Goal: Information Seeking & Learning: Learn about a topic

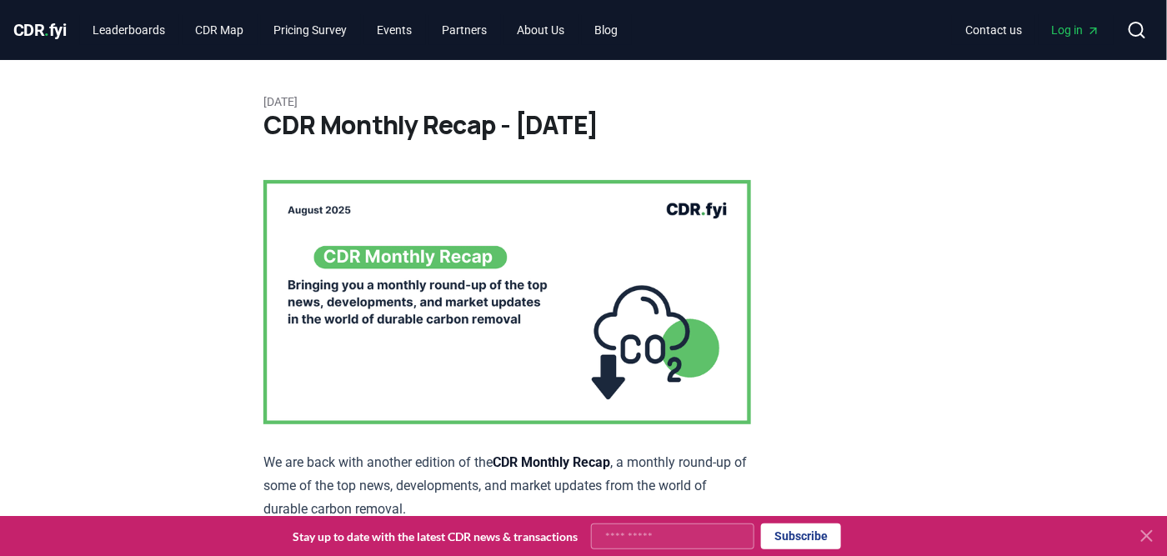
click at [504, 455] on p "We are back with another edition of the CDR Monthly Recap , a monthly round-up …" at bounding box center [507, 486] width 488 height 70
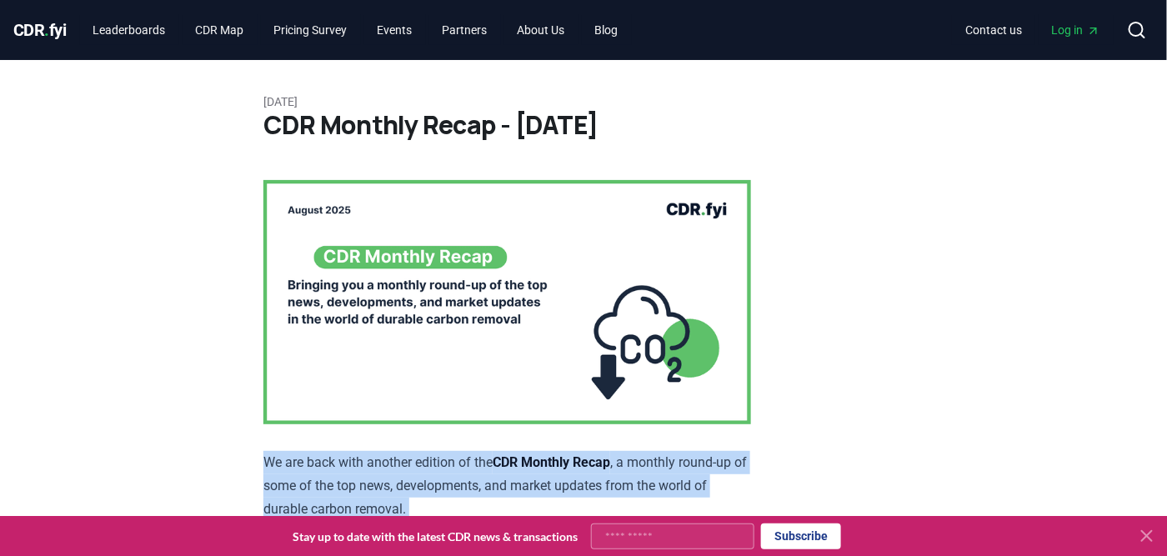
click at [504, 455] on p "We are back with another edition of the CDR Monthly Recap , a monthly round-up …" at bounding box center [507, 486] width 488 height 70
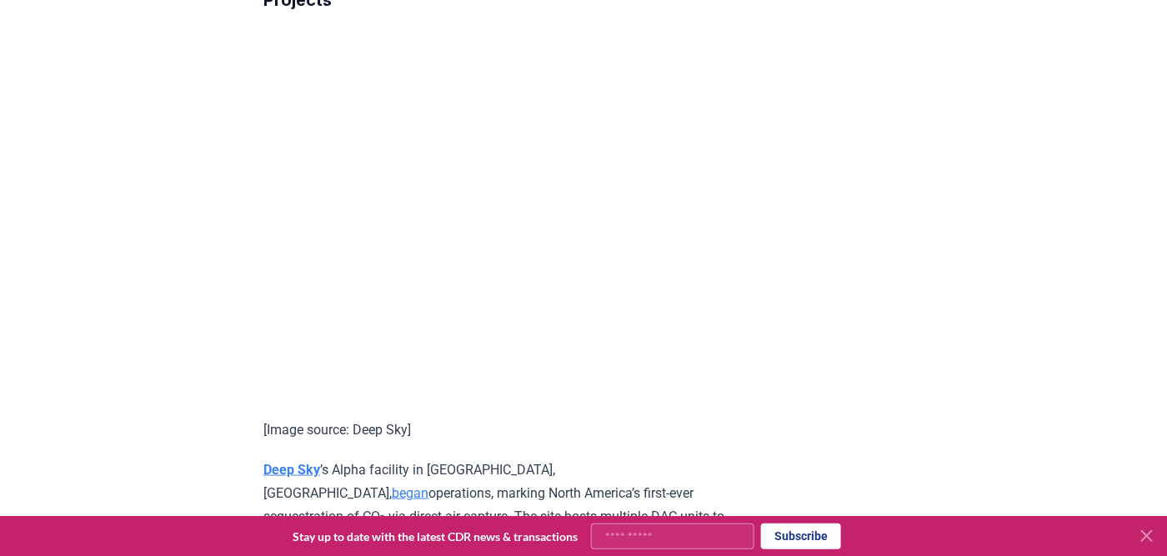
scroll to position [2470, 0]
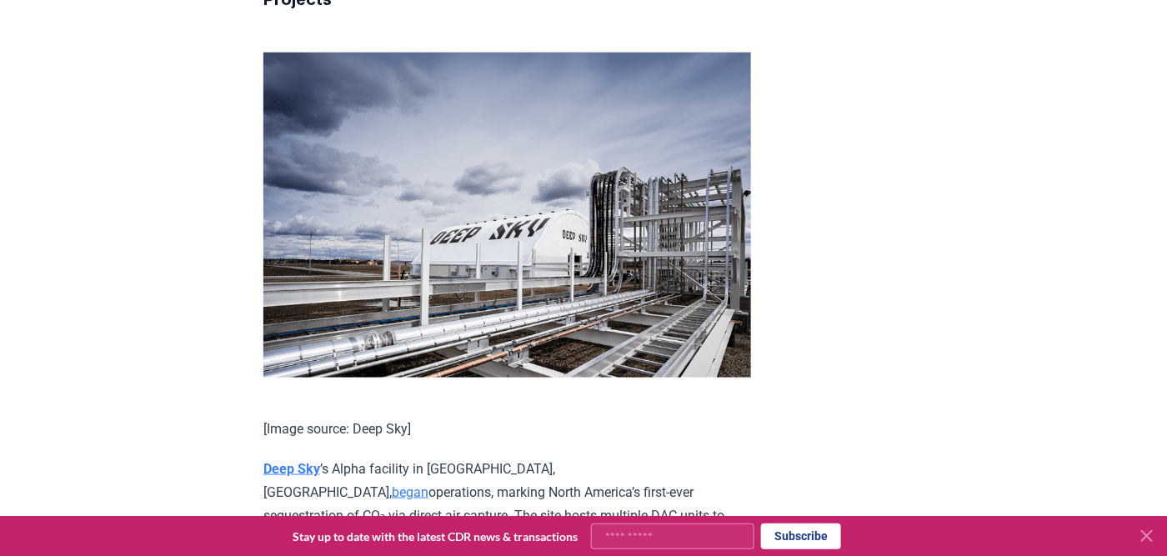
click at [374, 441] on p "[Image source: Deep Sky]" at bounding box center [507, 429] width 488 height 23
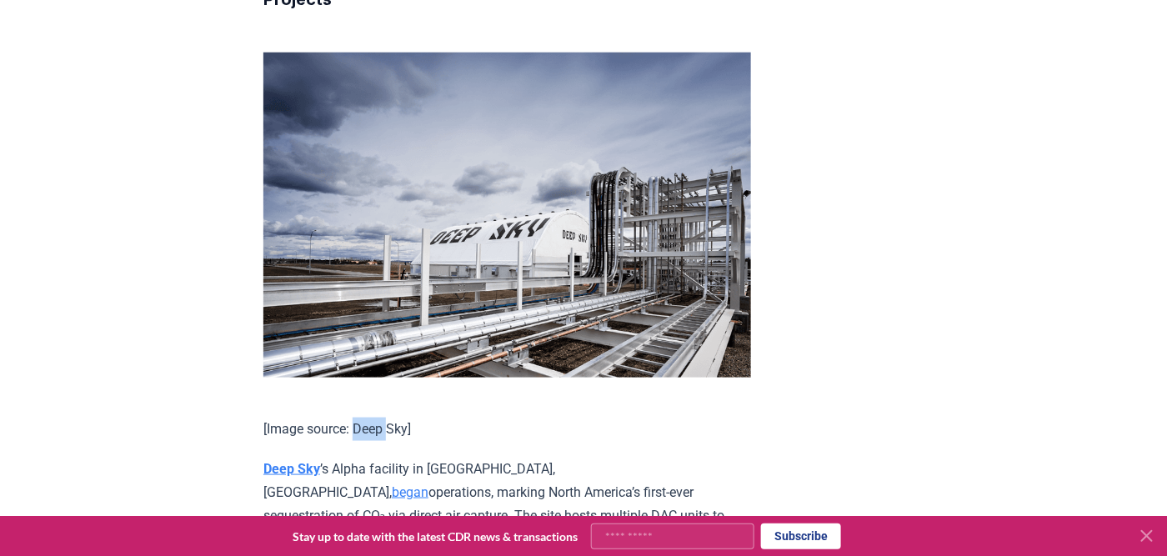
click at [374, 441] on p "[Image source: Deep Sky]" at bounding box center [507, 429] width 488 height 23
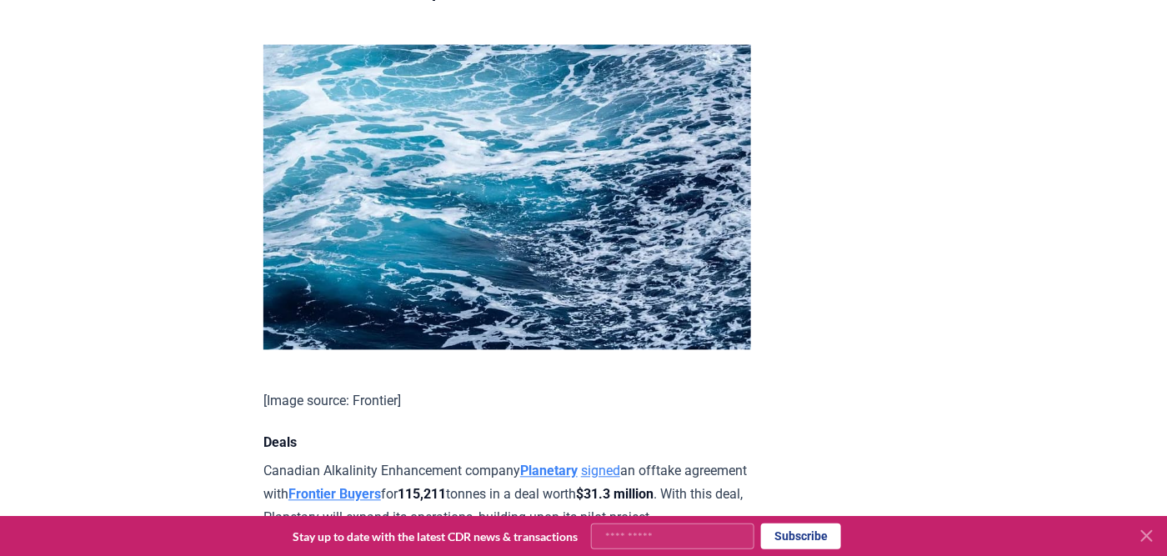
scroll to position [897, 0]
click at [514, 414] on p "[Image source: Frontier]" at bounding box center [507, 401] width 488 height 23
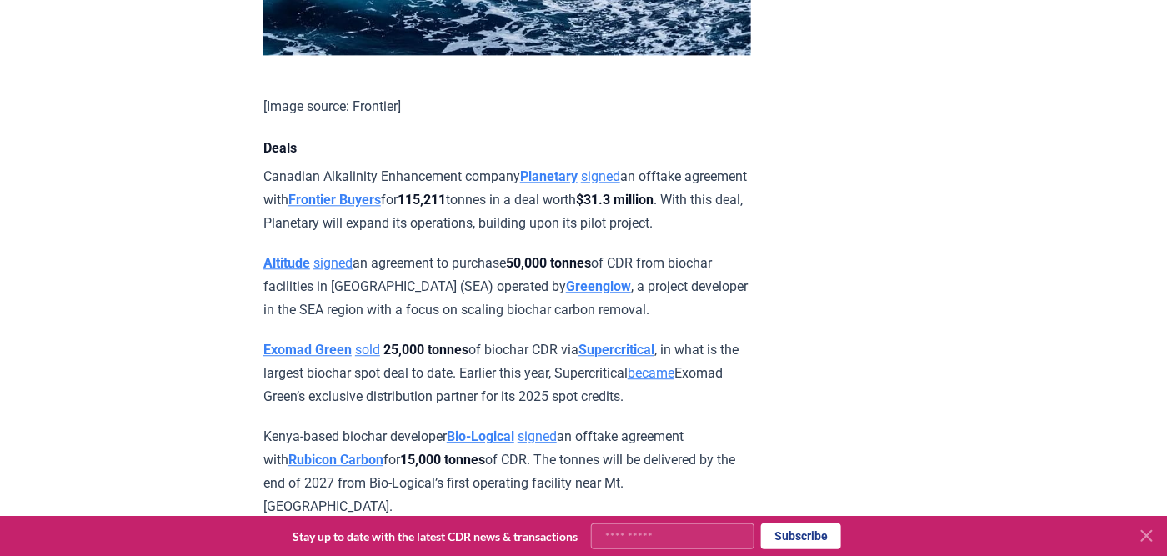
scroll to position [1193, 0]
